Goal: Find specific page/section: Find specific page/section

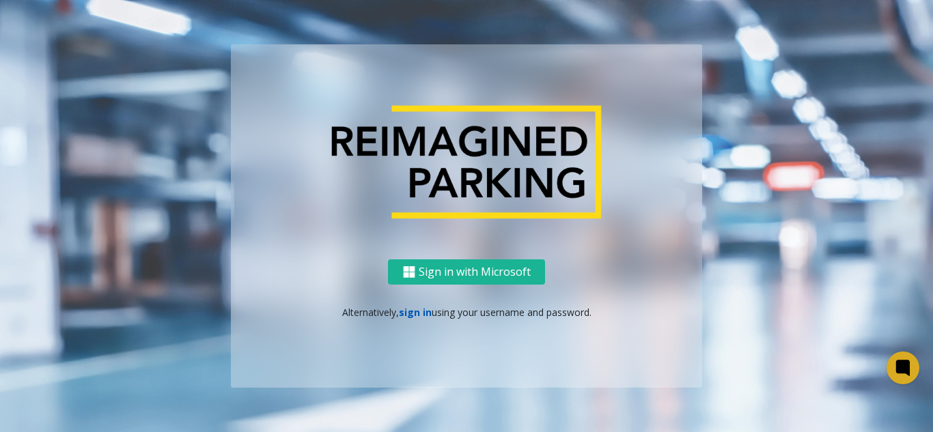
click at [418, 312] on link "sign in" at bounding box center [415, 312] width 33 height 13
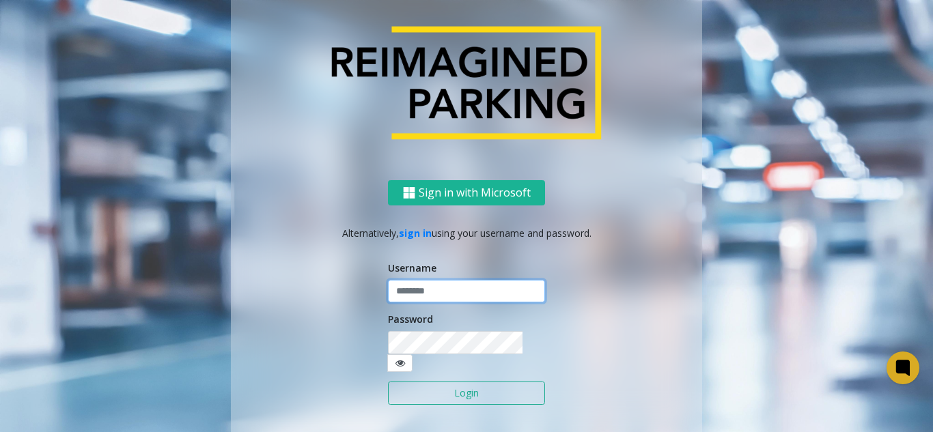
click at [439, 290] on input "text" at bounding box center [466, 291] width 157 height 23
type input "**********"
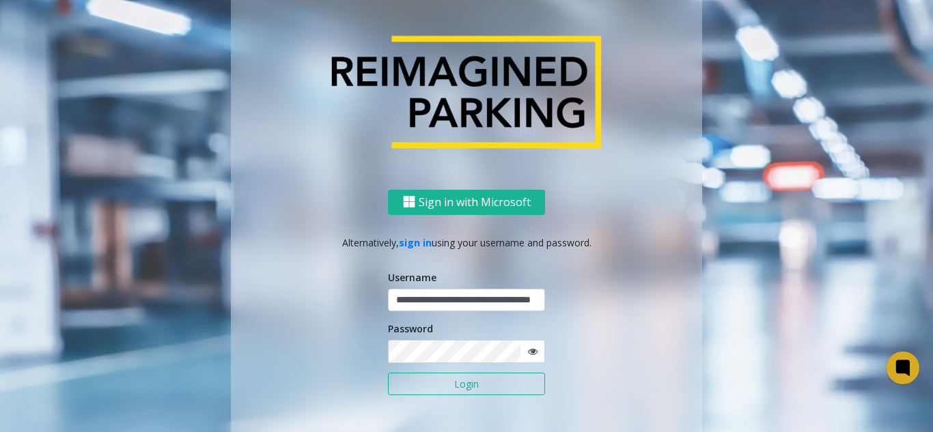
click at [441, 385] on button "Login" at bounding box center [466, 384] width 157 height 23
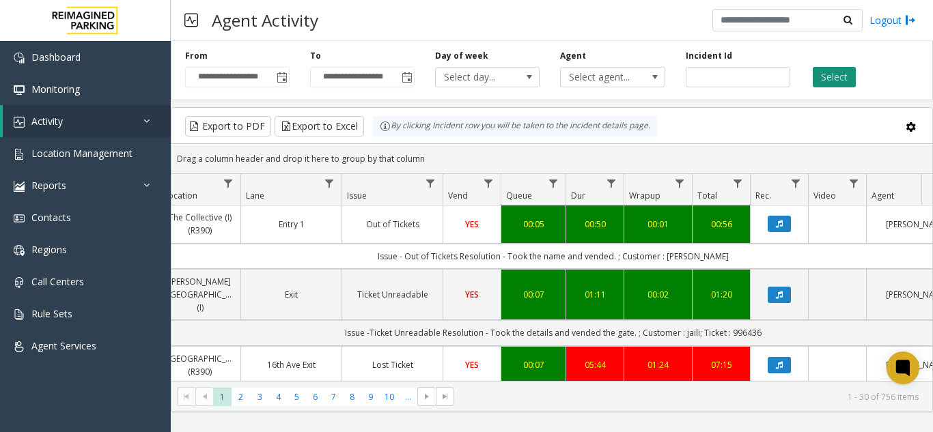
click at [846, 79] on button "Select" at bounding box center [834, 77] width 43 height 20
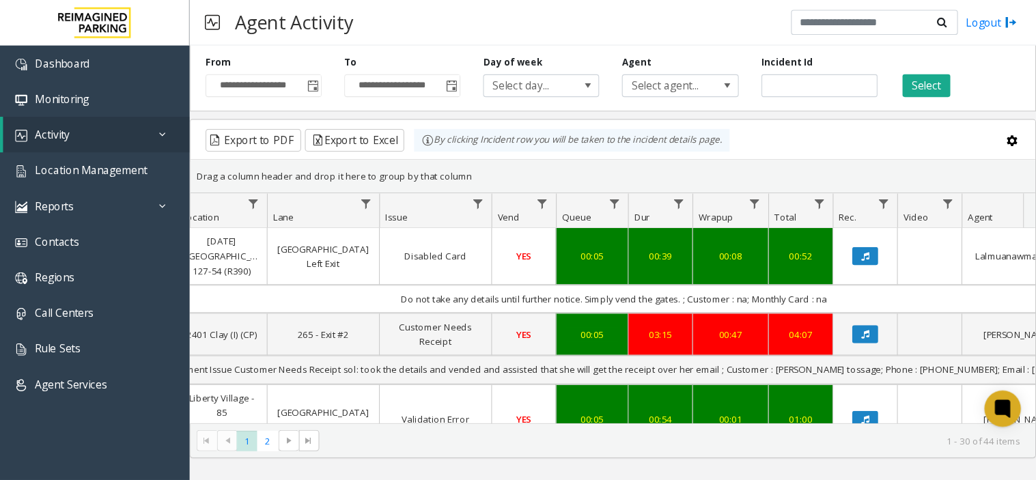
scroll to position [0, 256]
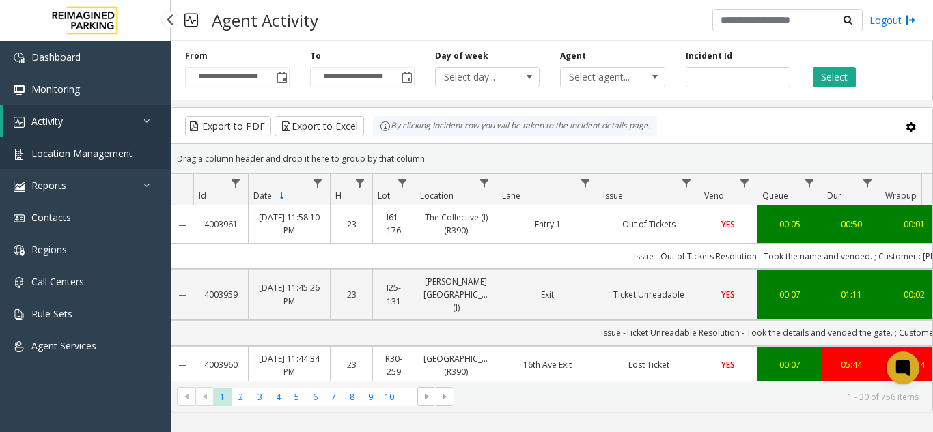
click at [85, 150] on span "Location Management" at bounding box center [81, 153] width 101 height 13
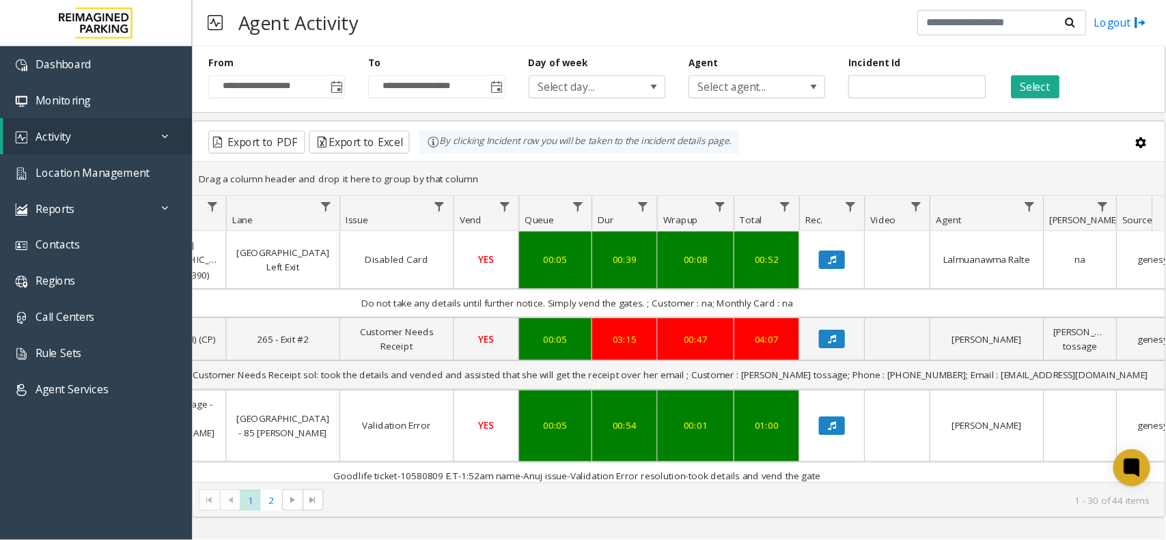
scroll to position [0, 260]
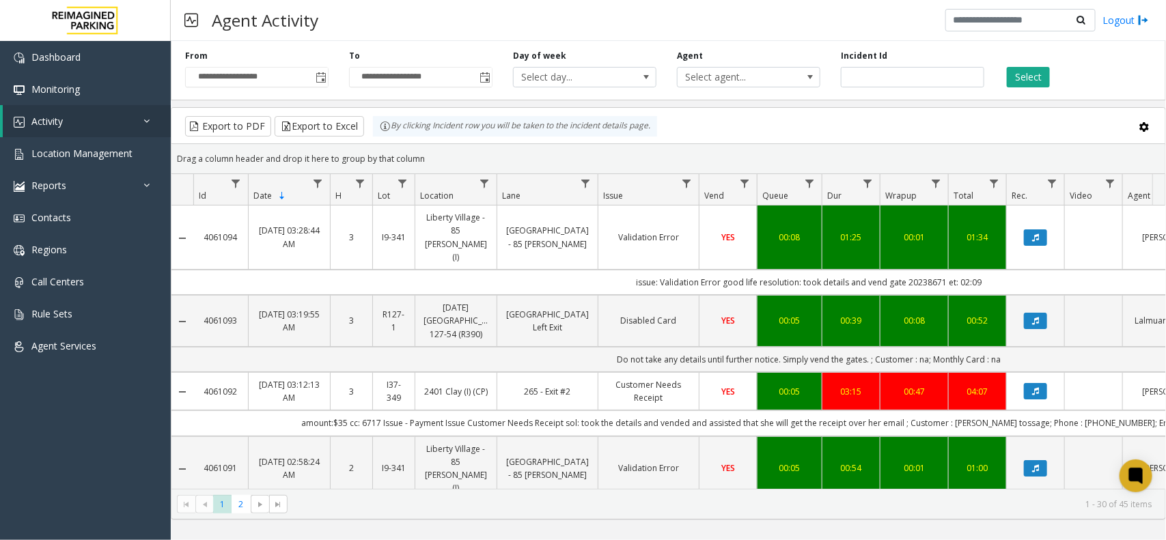
click at [817, 20] on div "Agent Activity Logout" at bounding box center [668, 20] width 995 height 41
